Goal: Task Accomplishment & Management: Use online tool/utility

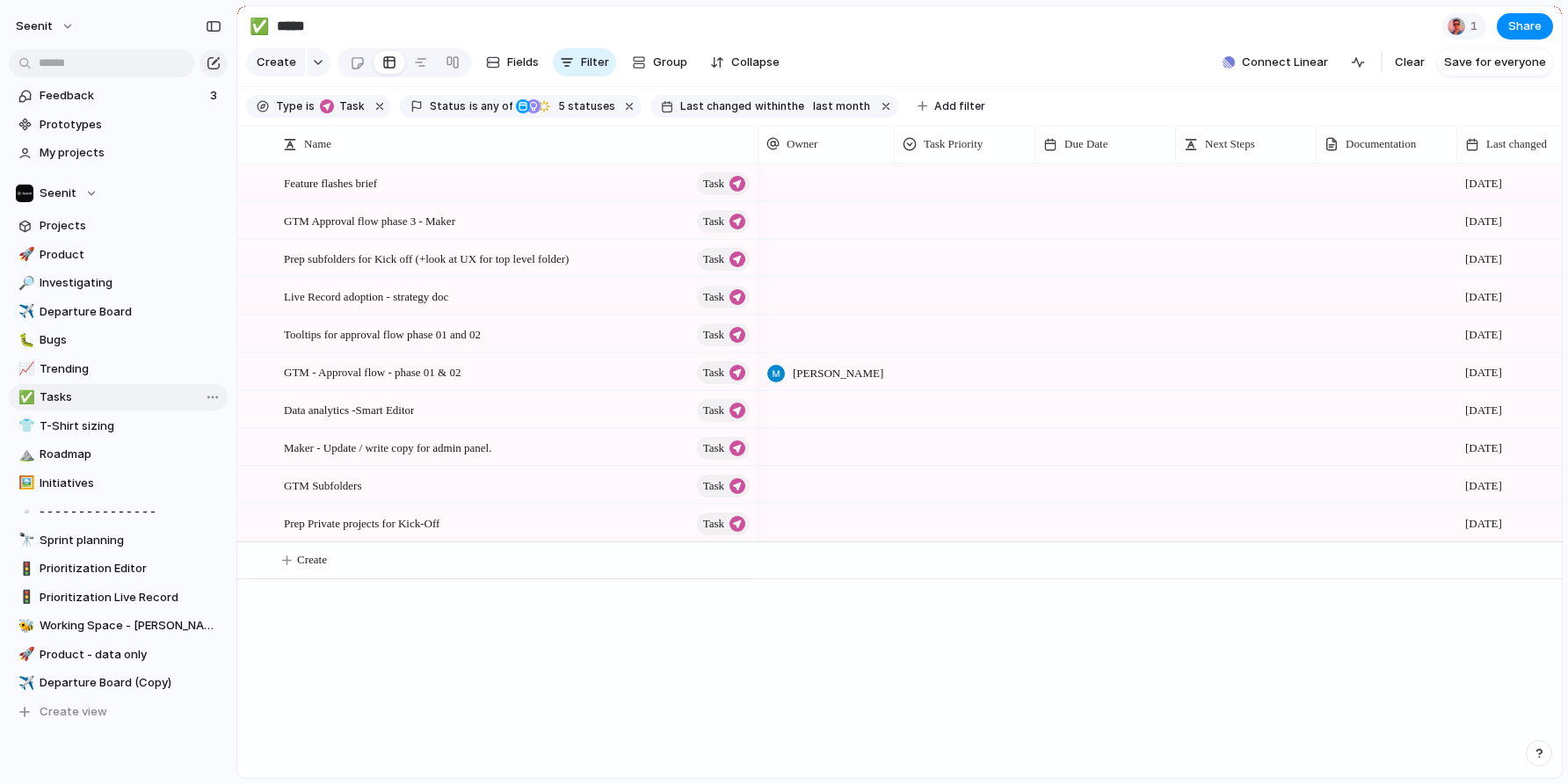
click at [55, 397] on span "Tasks" at bounding box center [131, 397] width 182 height 17
click at [67, 316] on span "Departure Board" at bounding box center [131, 312] width 182 height 17
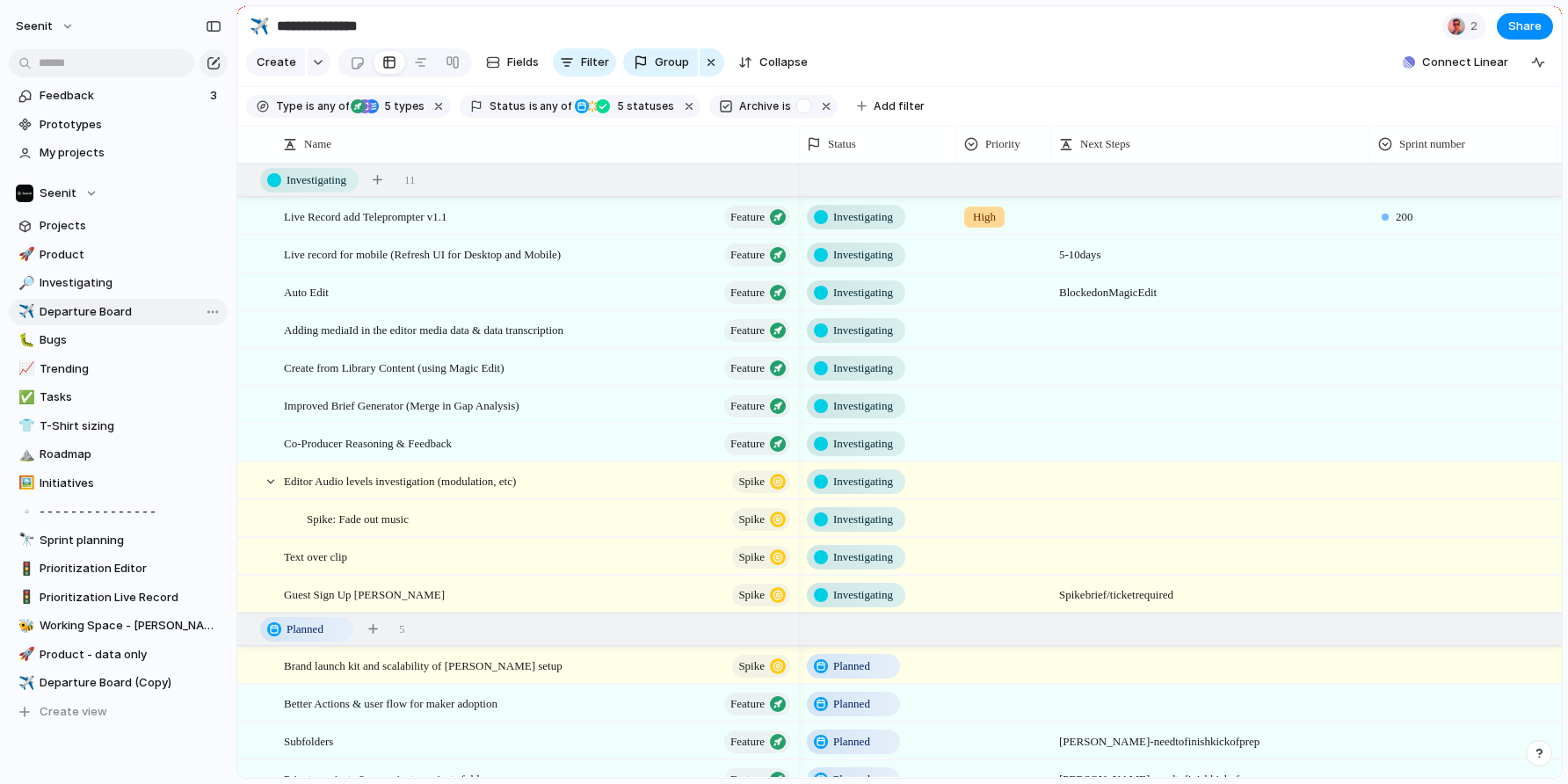
type input "**********"
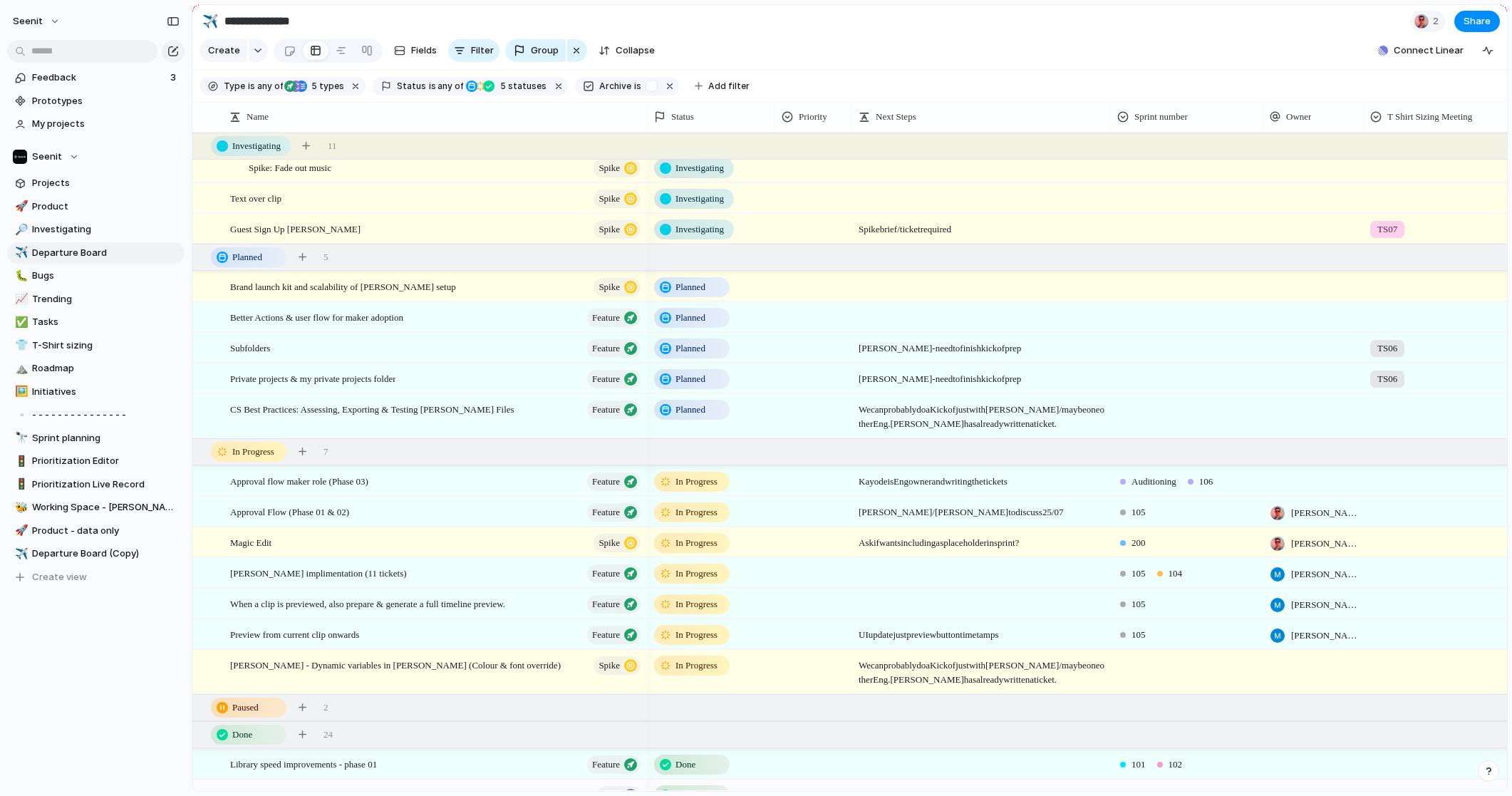
scroll to position [197, 0]
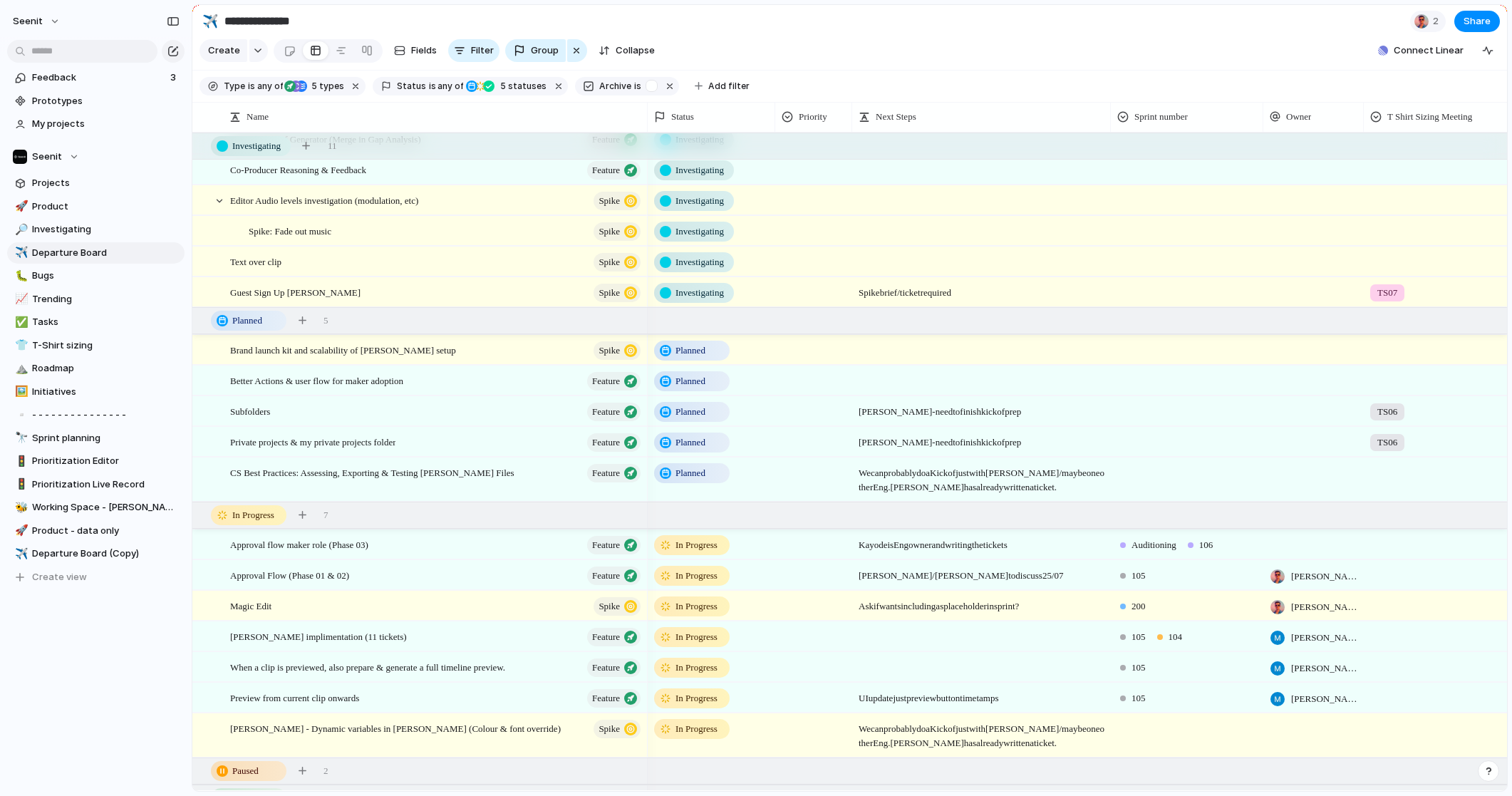
click at [695, 411] on span "Planned" at bounding box center [690, 412] width 30 height 14
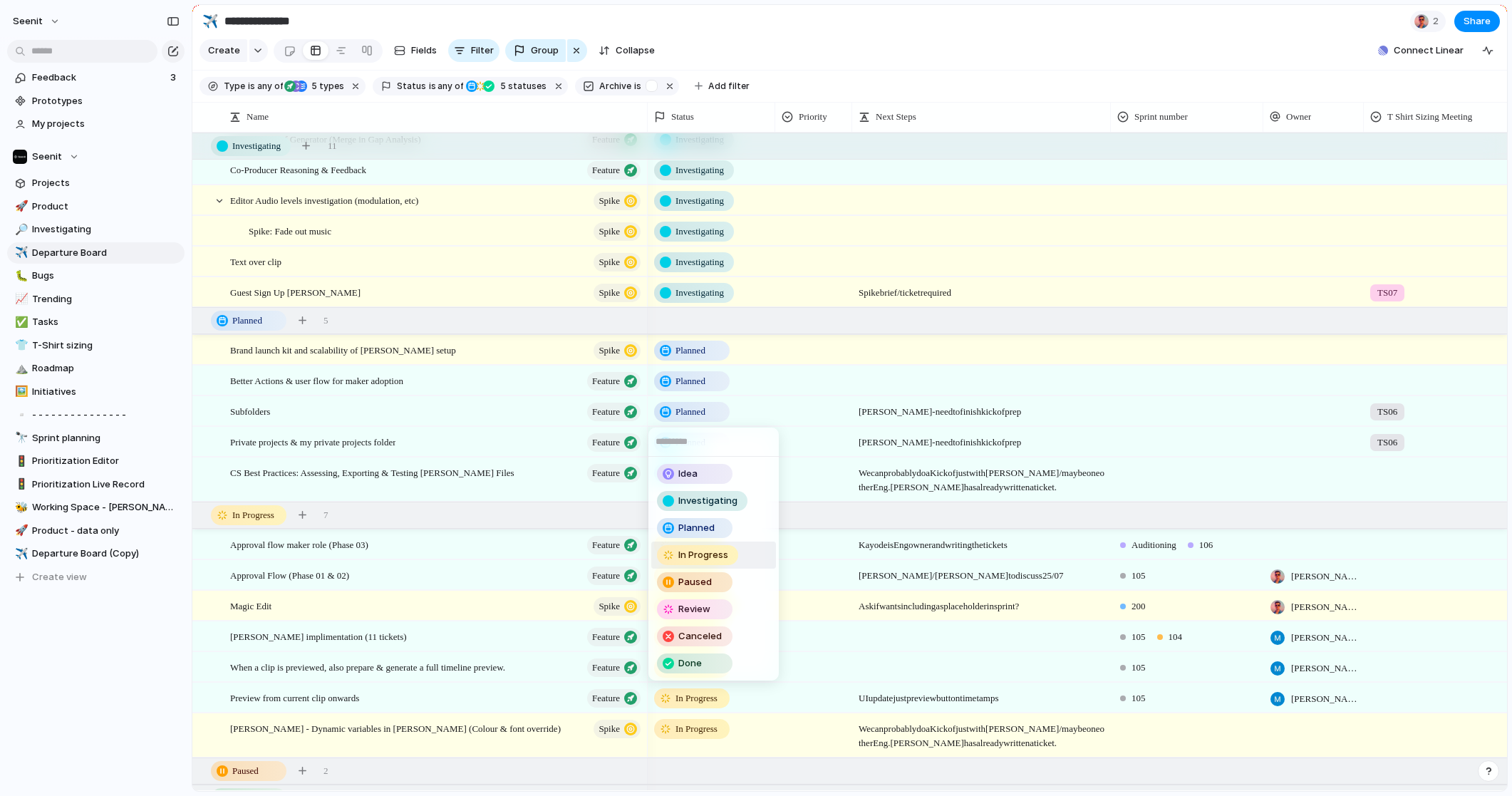
click at [690, 553] on span "In Progress" at bounding box center [704, 555] width 50 height 14
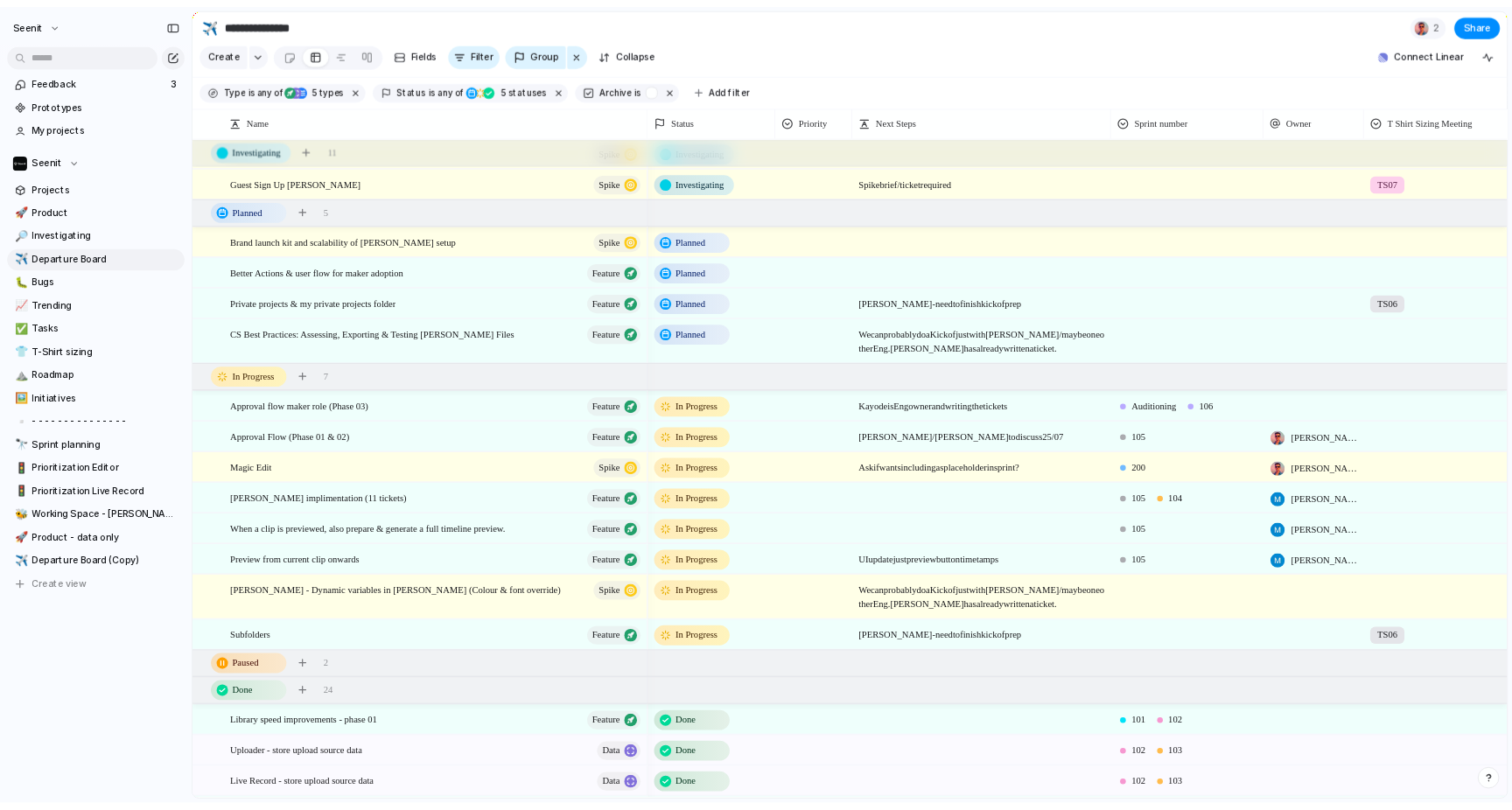
scroll to position [379, 0]
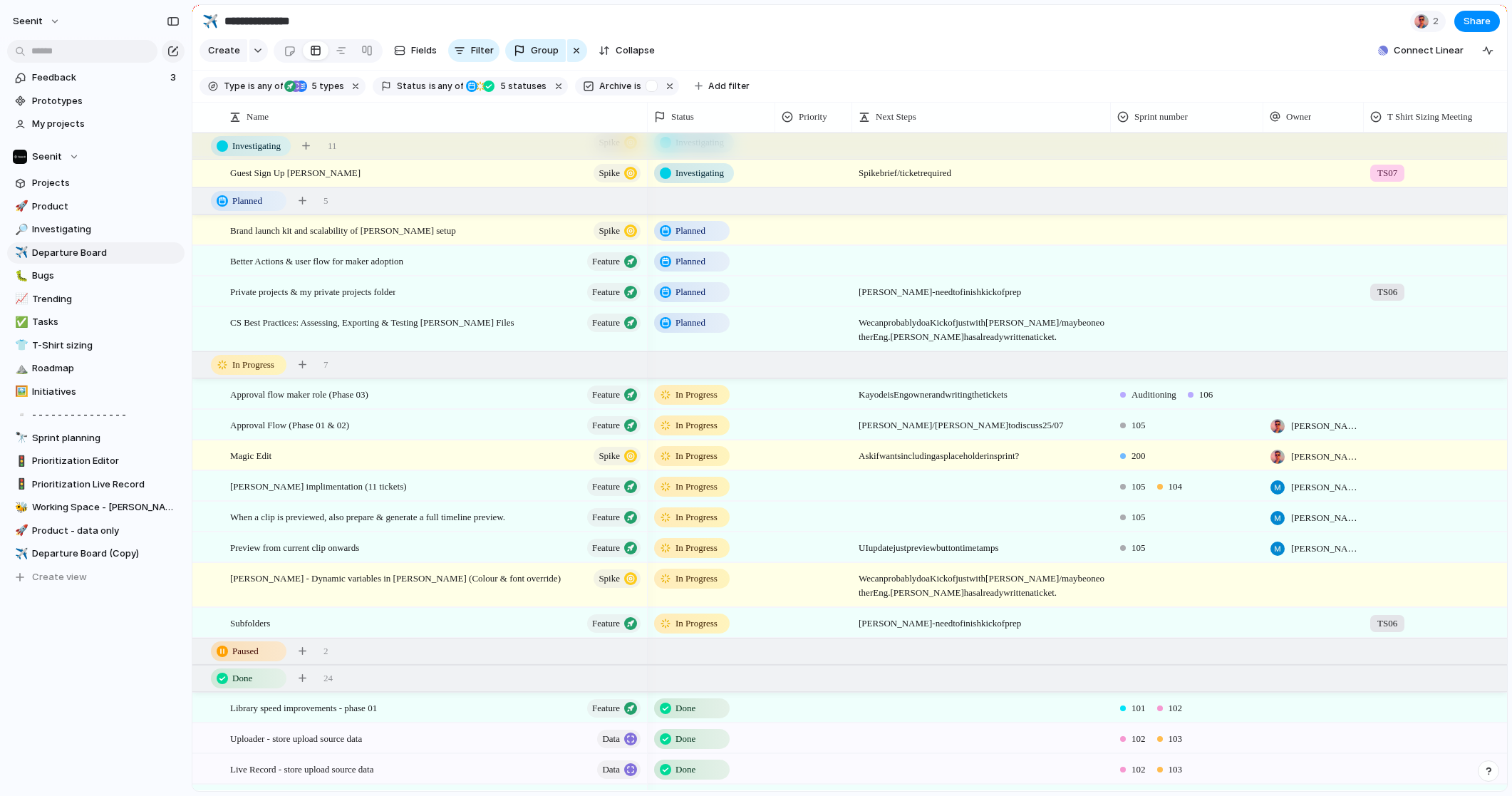
click at [689, 548] on span "In Progress" at bounding box center [697, 548] width 42 height 14
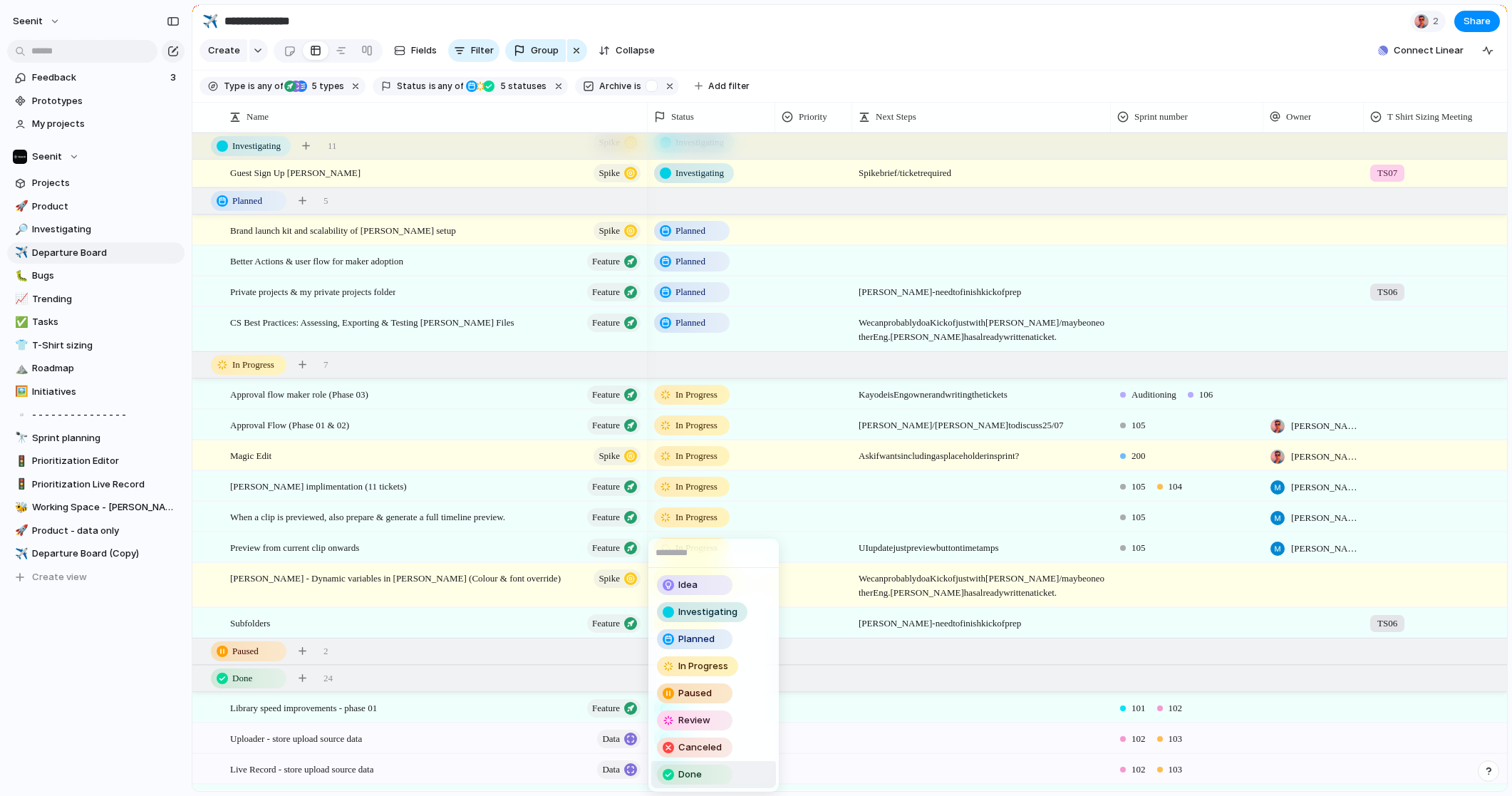
click at [685, 553] on span "Done" at bounding box center [690, 775] width 24 height 14
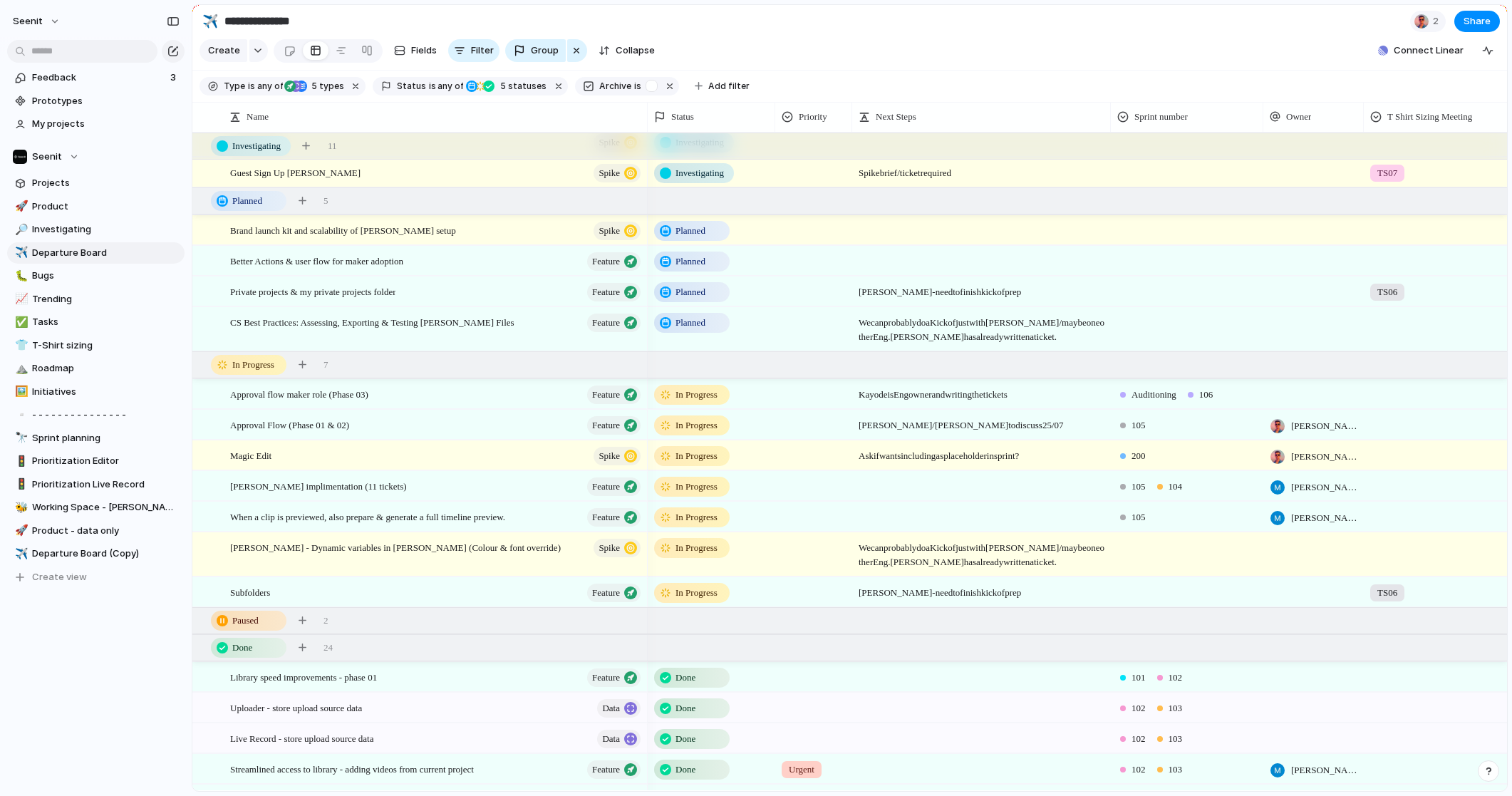
click at [694, 425] on span "In Progress" at bounding box center [697, 425] width 42 height 14
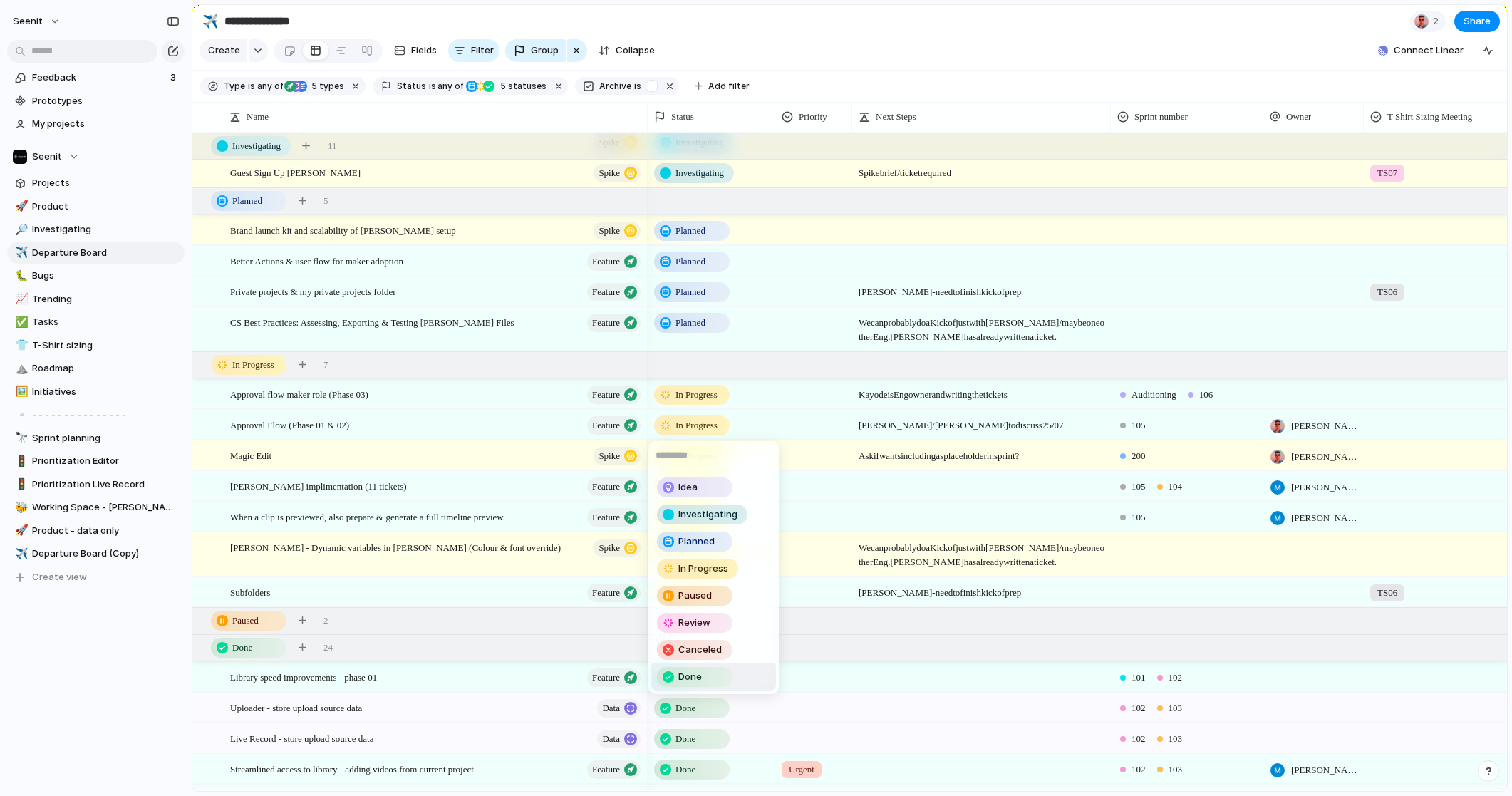
click at [694, 553] on span "Done" at bounding box center [690, 677] width 24 height 14
